Goal: Task Accomplishment & Management: Complete application form

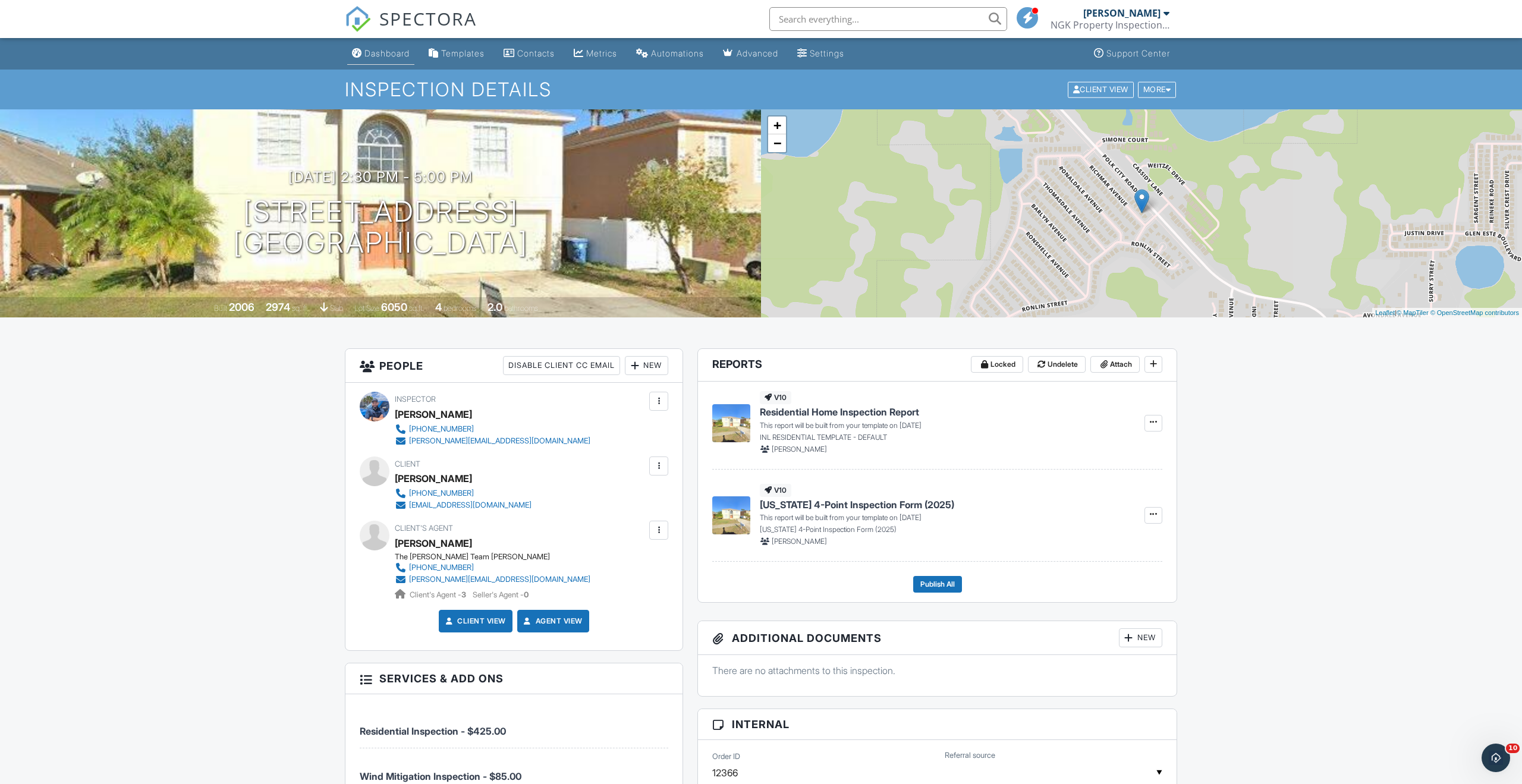
click at [406, 55] on div "Dashboard" at bounding box center [387, 53] width 45 height 10
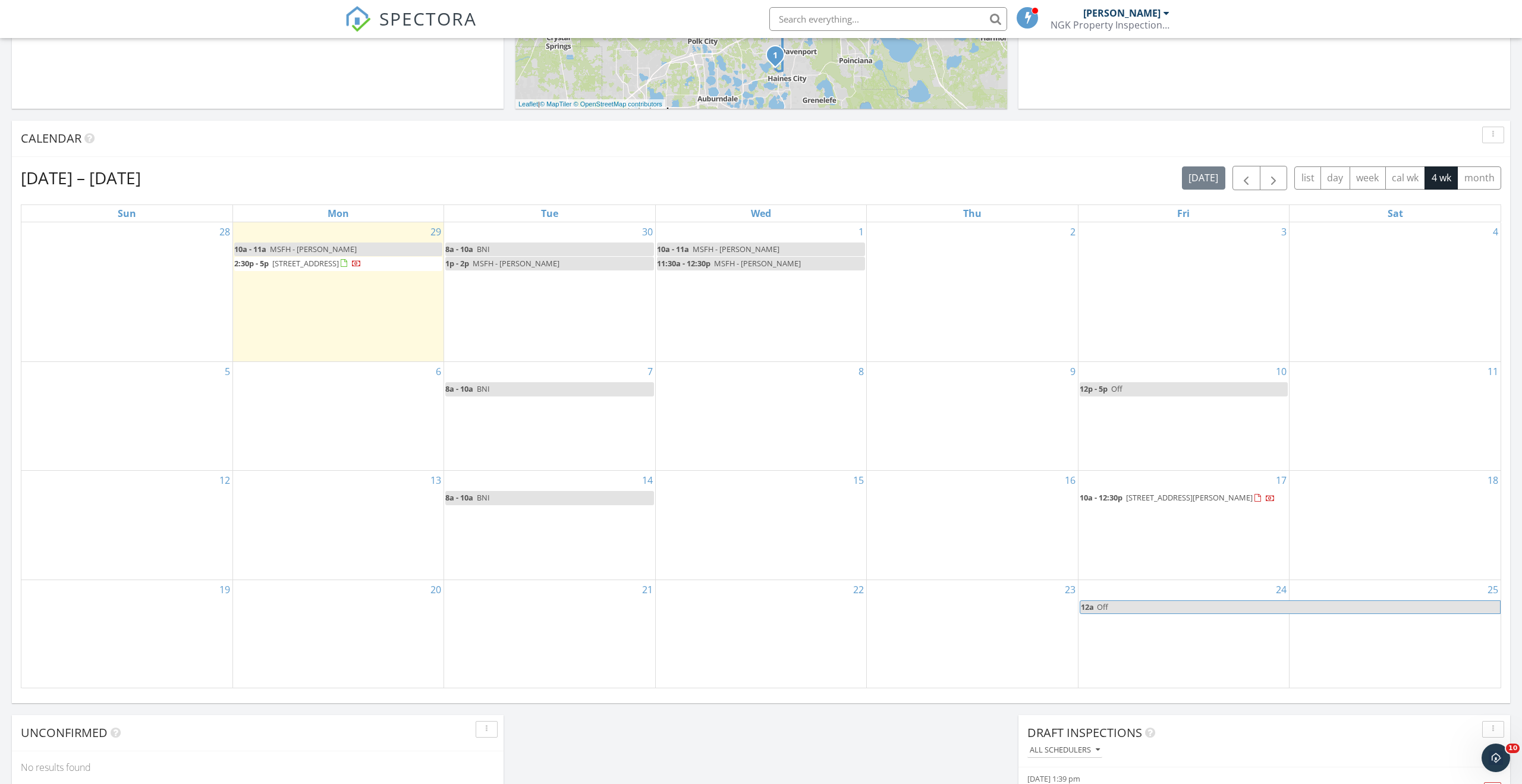
scroll to position [399, 0]
click at [1200, 297] on div "3" at bounding box center [1183, 295] width 210 height 140
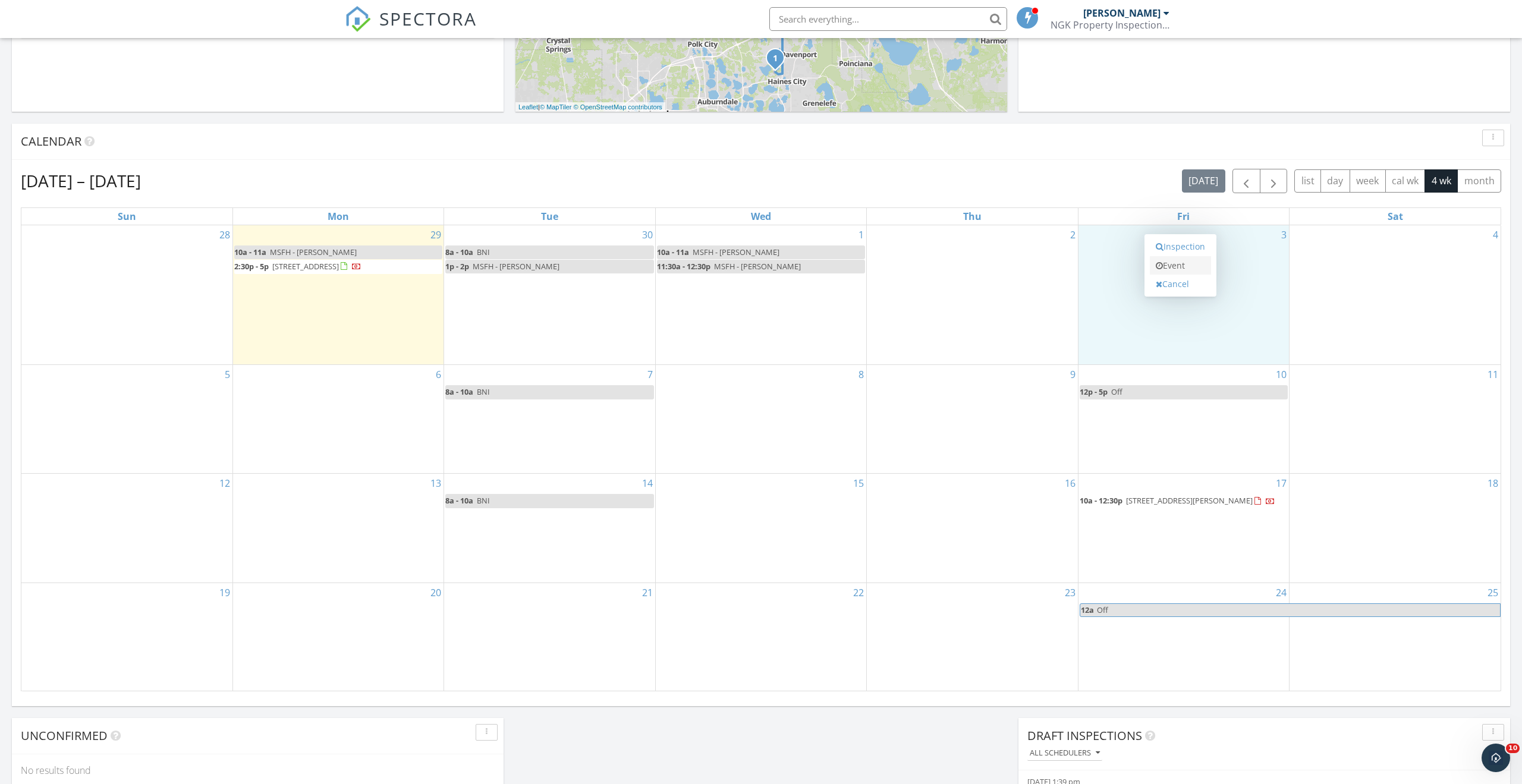
click at [1189, 266] on link "Event" at bounding box center [1180, 265] width 61 height 19
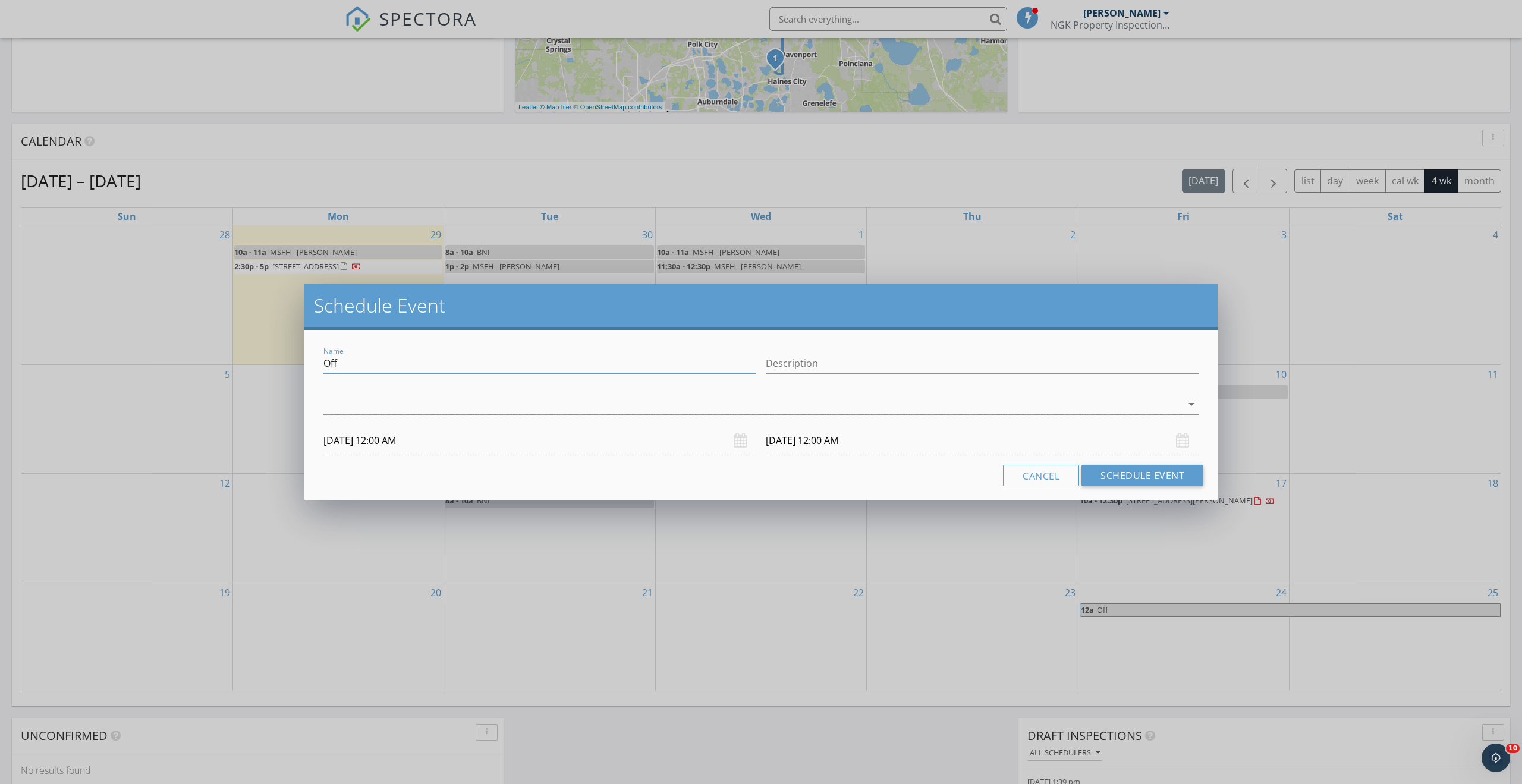
drag, startPoint x: 350, startPoint y: 364, endPoint x: 266, endPoint y: 362, distance: 84.0
click at [266, 362] on div "Schedule Event Name Off Description arrow_drop_down 10/03/2025 12:00 AM 10/04/2…" at bounding box center [761, 392] width 1522 height 784
type input "MSFH - Teisha Reed"
click at [805, 363] on input "Description" at bounding box center [982, 363] width 433 height 20
paste input "https://www.nachi.org/my/jobs/JO-SL-0M26LG"
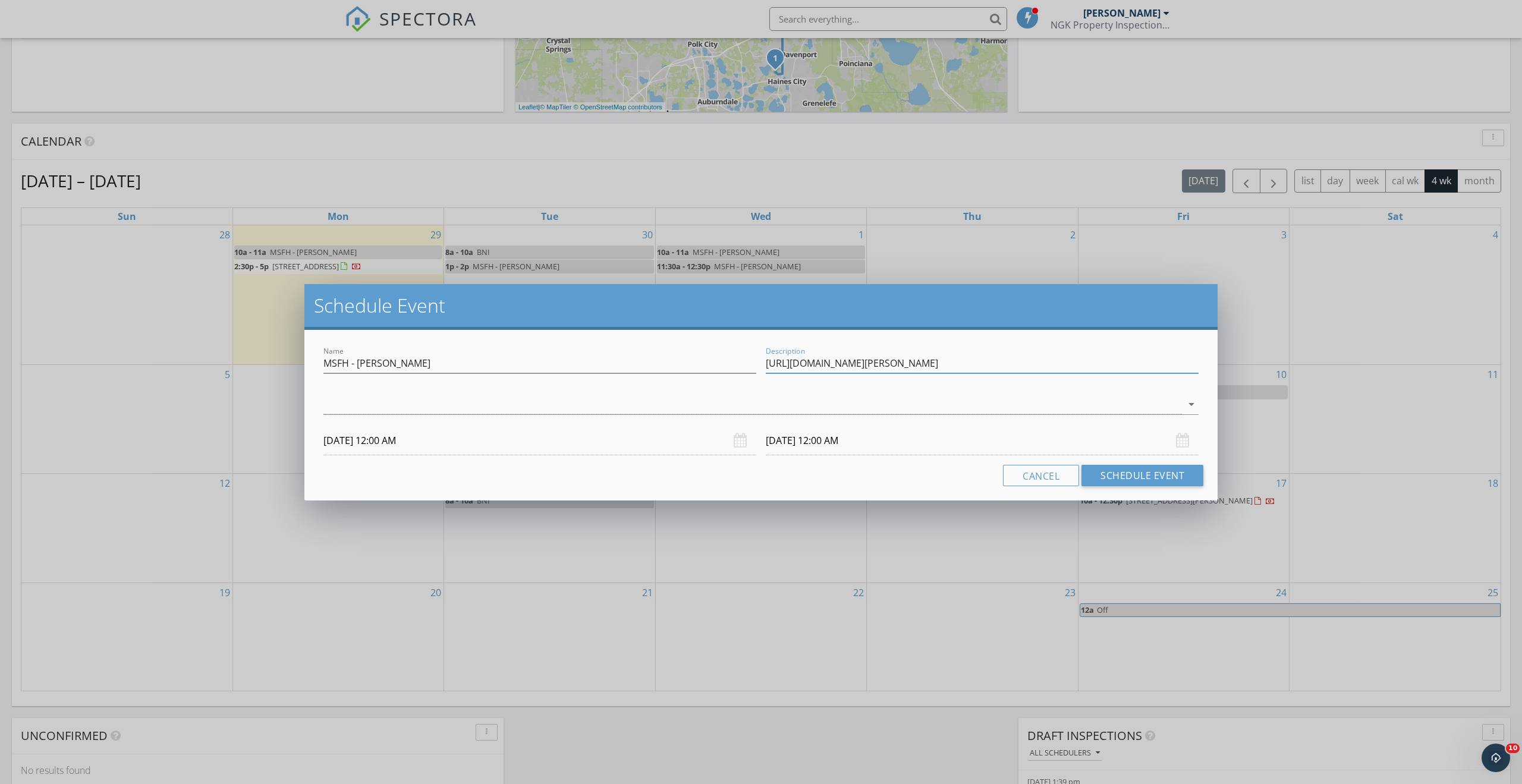
paste input "1009 Flamingo Drive, Leesburg, FL 34748"
paste input "(407) 912-8688"
type input "https://www.nachi.org/my/jobs/JO-SL-0M26LG 1009 Flamingo Drive, Leesburg, FL 34…"
click at [849, 397] on div at bounding box center [753, 404] width 859 height 20
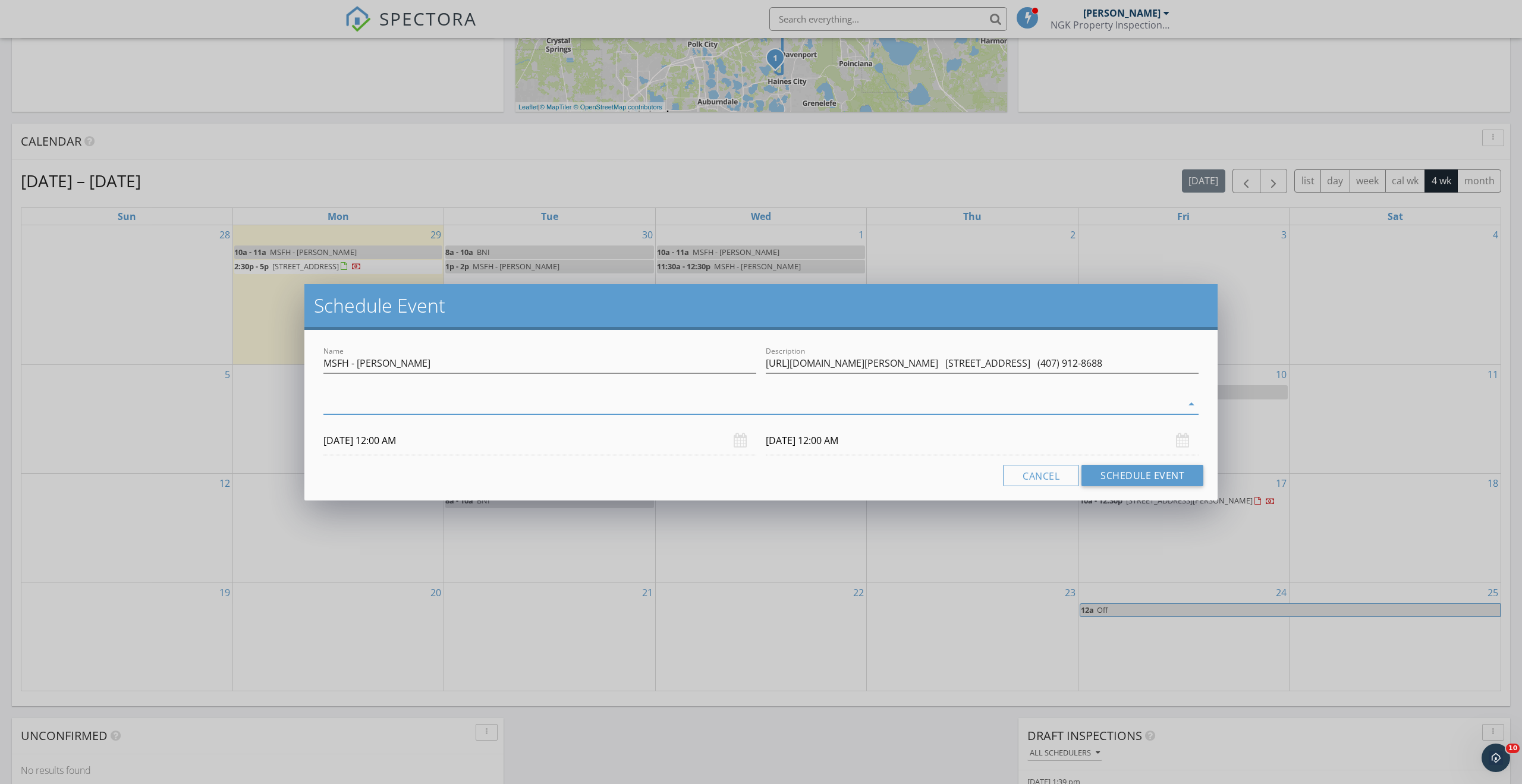
scroll to position [0, 0]
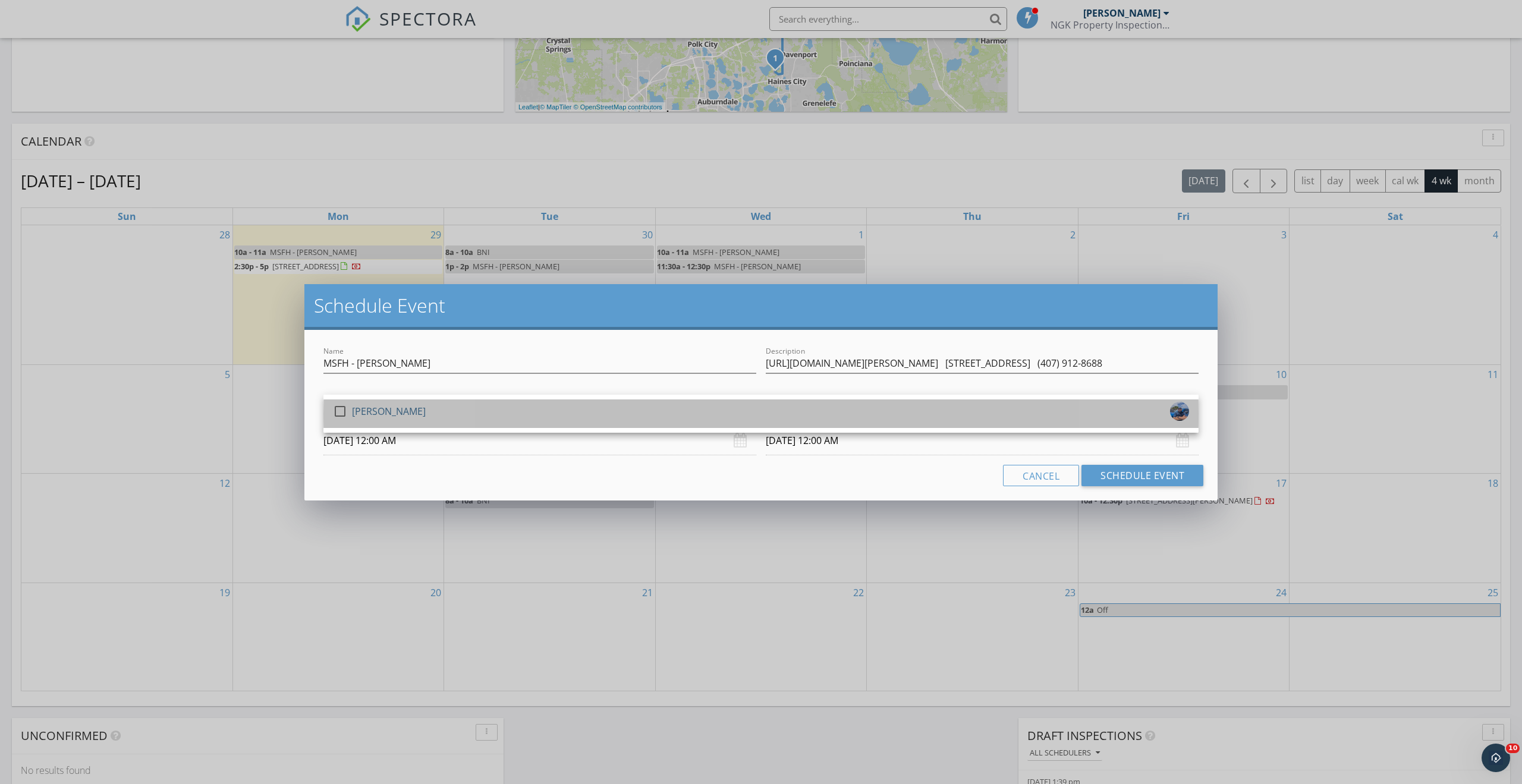
click at [825, 418] on div "check_box_outline_blank Nick Karahalios" at bounding box center [760, 413] width 856 height 24
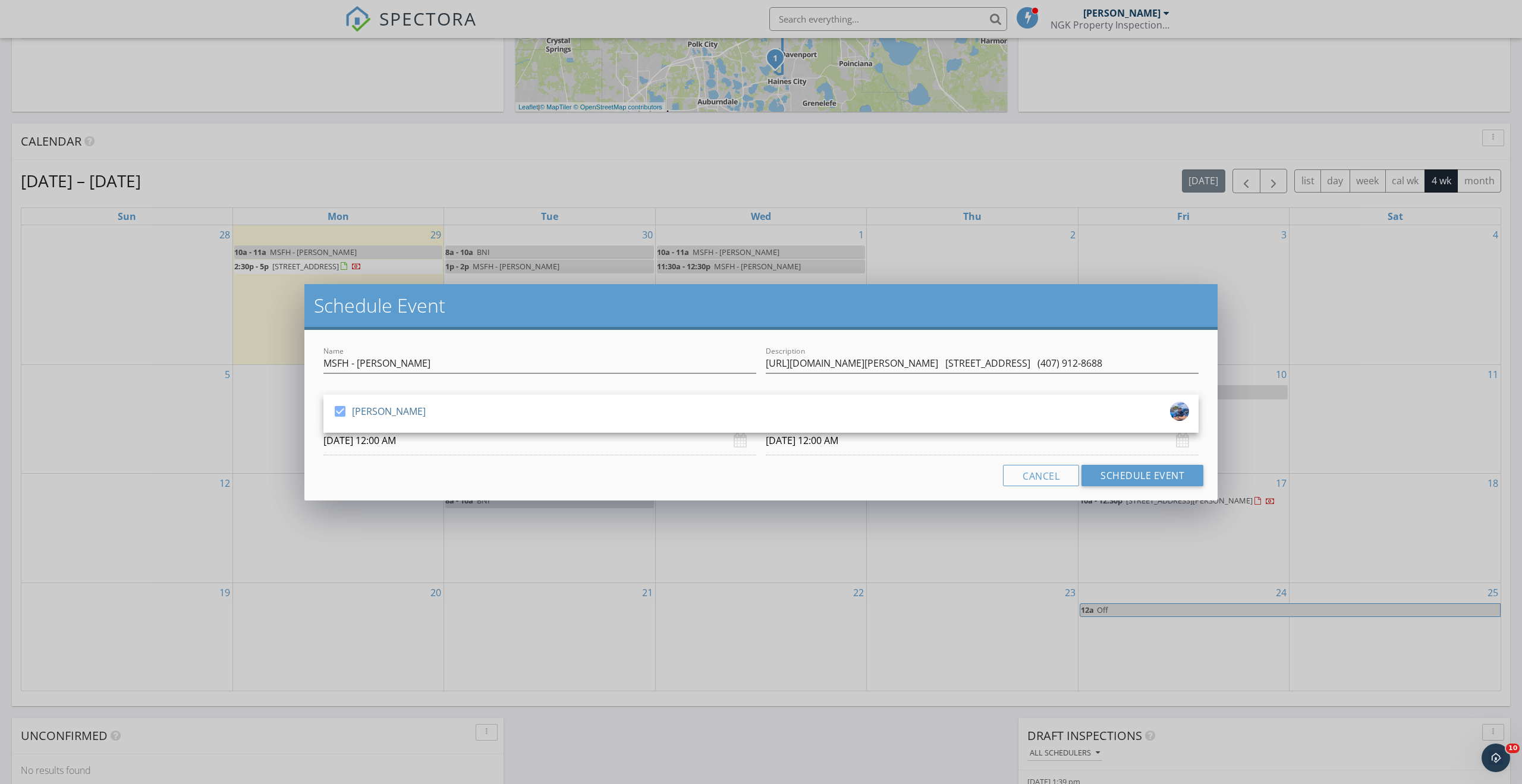
click at [456, 452] on input "10/03/2025 12:00 AM" at bounding box center [540, 440] width 433 height 29
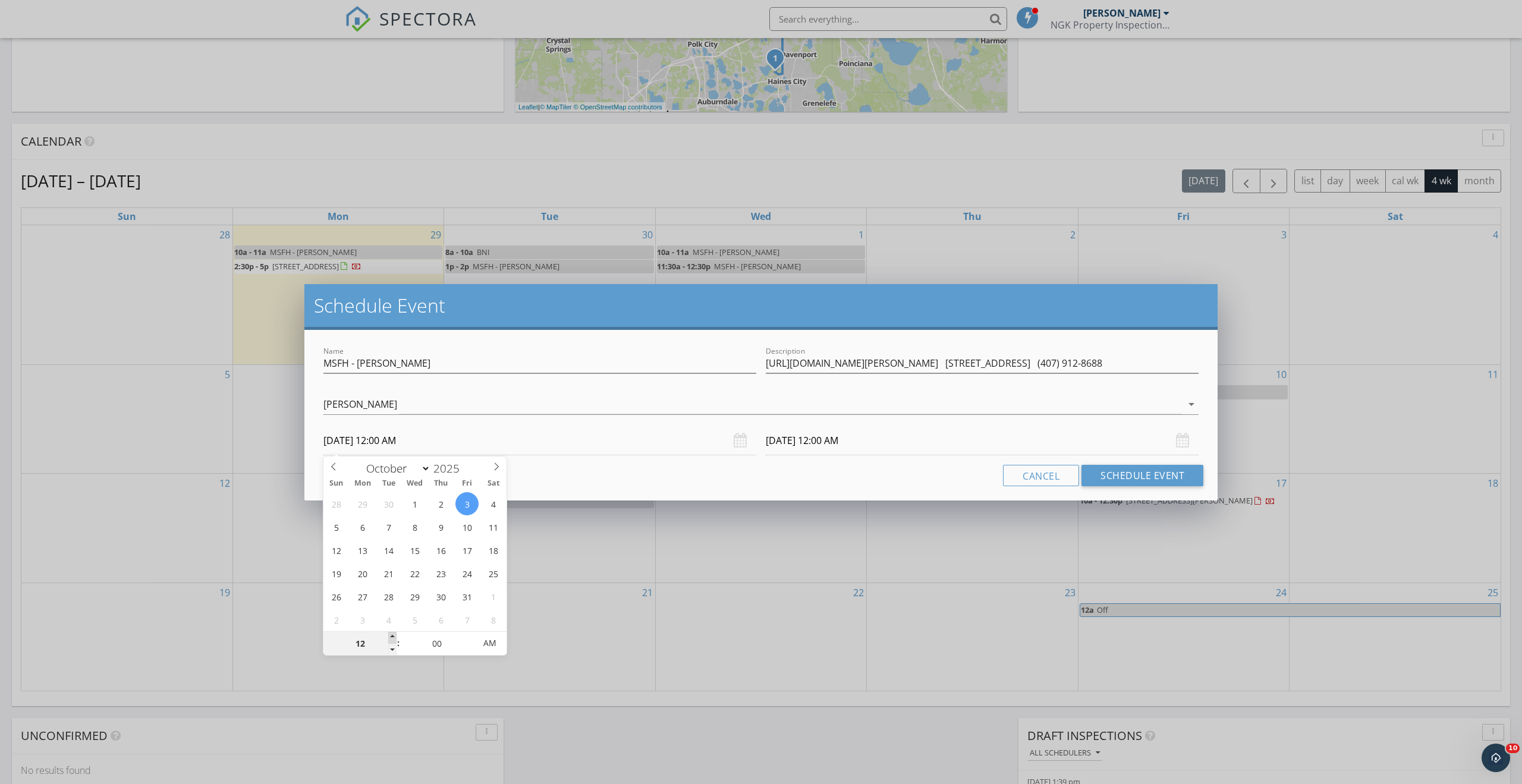
type input "01"
type input "10/03/2025 1:00 AM"
click at [394, 636] on span at bounding box center [392, 638] width 8 height 12
type input "10/04/2025 1:00 AM"
type input "10/03/2025 1:00 PM"
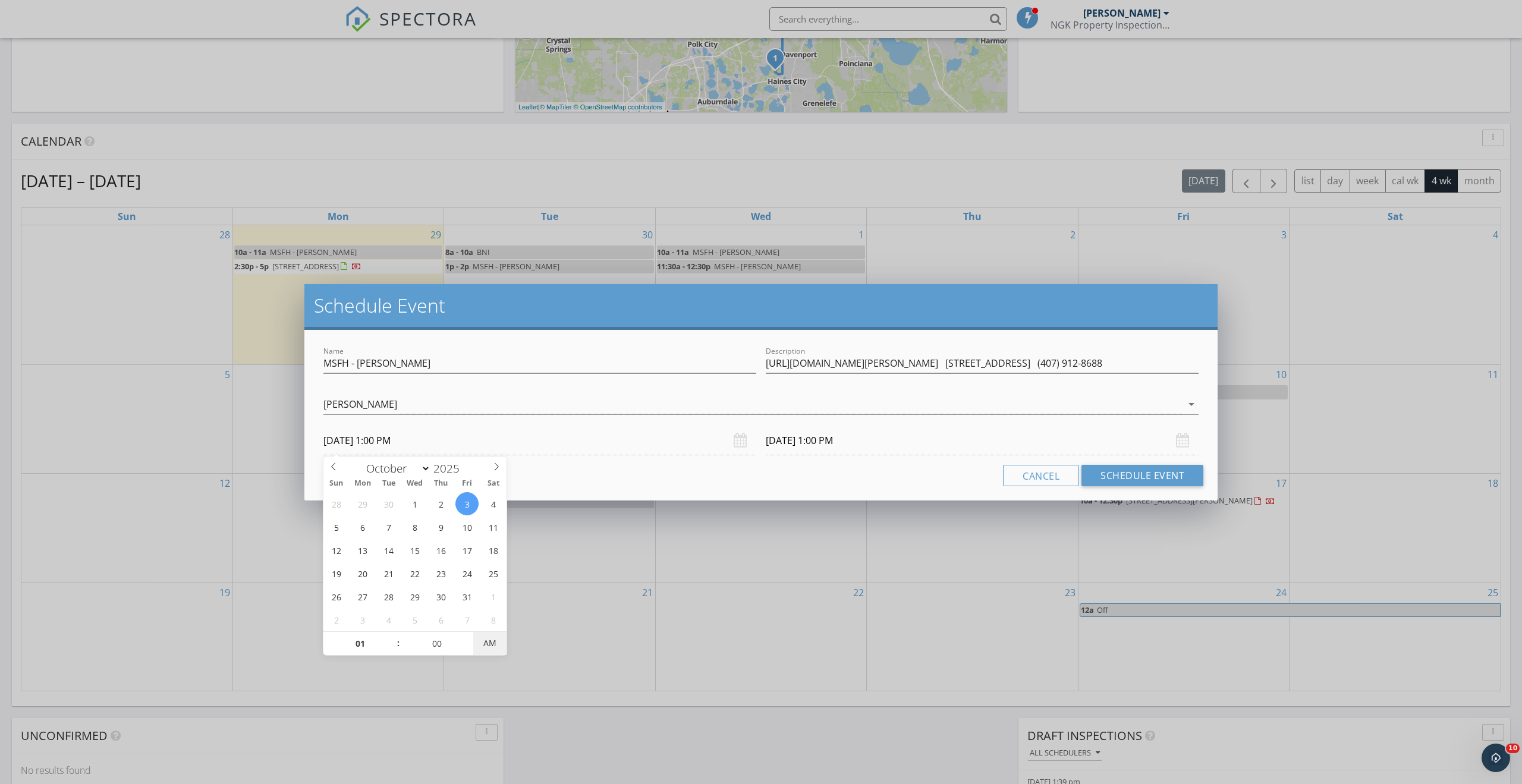
click at [482, 640] on span "AM" at bounding box center [490, 643] width 33 height 24
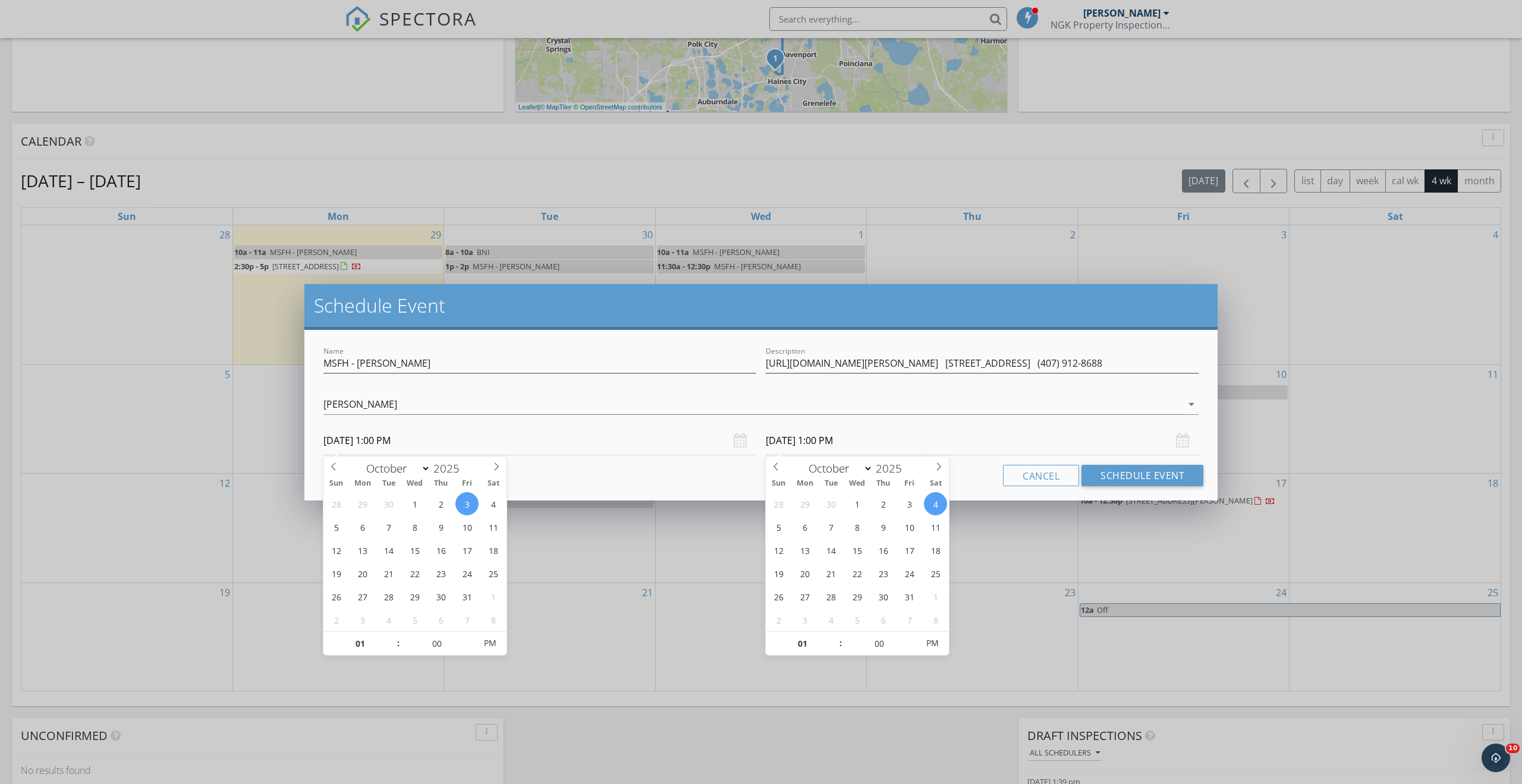
click at [796, 444] on input "10/04/2025 1:00 PM" at bounding box center [982, 440] width 433 height 29
type input "10/03/2025 1:00 PM"
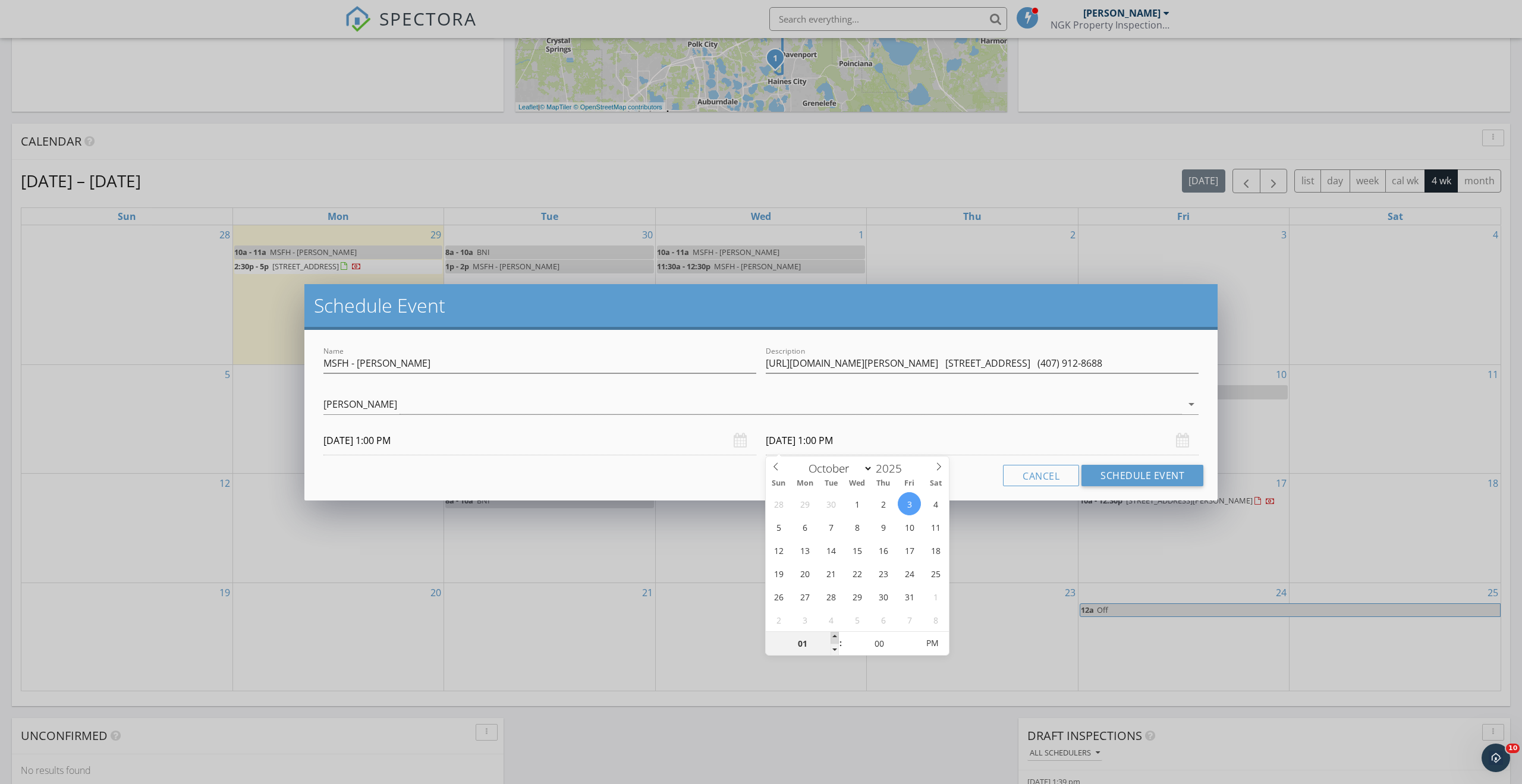
type input "02"
type input "10/03/2025 2:00 PM"
click at [833, 638] on span at bounding box center [835, 638] width 8 height 12
click at [1104, 472] on button "Schedule Event" at bounding box center [1142, 475] width 122 height 21
